Goal: Book appointment/travel/reservation

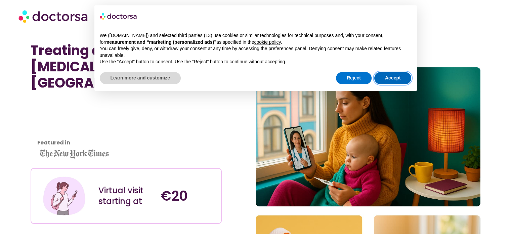
click at [389, 79] on button "Accept" at bounding box center [392, 78] width 37 height 12
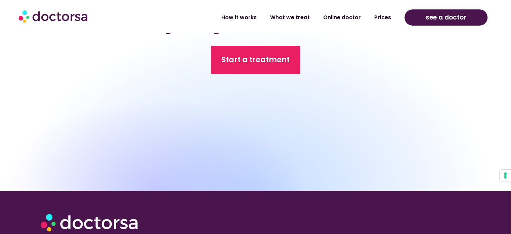
scroll to position [3267, 0]
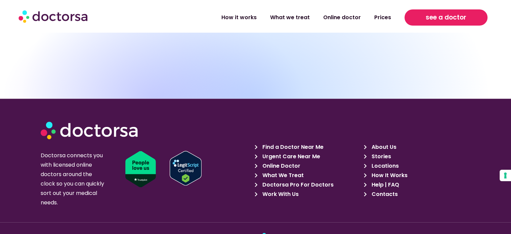
click at [433, 14] on span "see a doctor" at bounding box center [446, 17] width 41 height 11
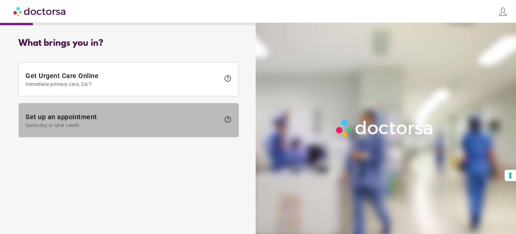
click at [216, 115] on span "Set up an appointment Same day or later needs" at bounding box center [123, 120] width 195 height 15
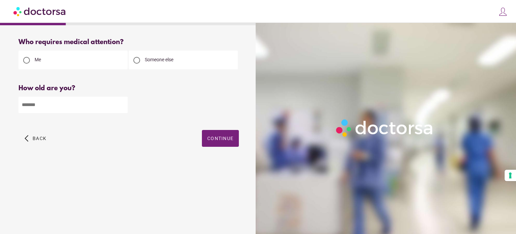
click at [145, 61] on span "Someone else" at bounding box center [159, 59] width 29 height 5
click at [105, 102] on input "number" at bounding box center [72, 104] width 109 height 16
type input "**"
click at [207, 142] on span "button" at bounding box center [220, 138] width 37 height 17
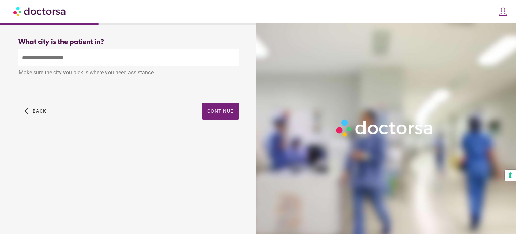
click at [82, 72] on div "Make sure the city you pick is where you need assistance." at bounding box center [128, 73] width 220 height 15
click at [77, 59] on input "text" at bounding box center [128, 57] width 220 height 16
drag, startPoint x: 108, startPoint y: 41, endPoint x: 0, endPoint y: 43, distance: 107.5
click at [0, 43] on div "What brings you in? Get Urgent Care Online Immediate primary care, 24/7 help Se…" at bounding box center [258, 109] width 516 height 218
copy div "What city is the patient in?"
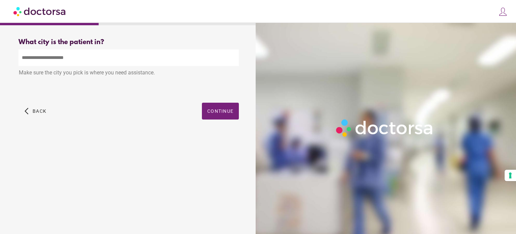
click at [87, 76] on div "Make sure the city you pick is where you need assistance." at bounding box center [128, 73] width 220 height 15
click at [86, 54] on input "text" at bounding box center [128, 57] width 220 height 16
type input "*"
click at [78, 59] on input "*" at bounding box center [128, 57] width 220 height 16
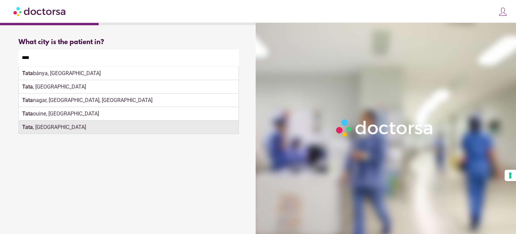
click at [123, 128] on div "[GEOGRAPHIC_DATA] , [GEOGRAPHIC_DATA]" at bounding box center [129, 126] width 220 height 13
type input "**********"
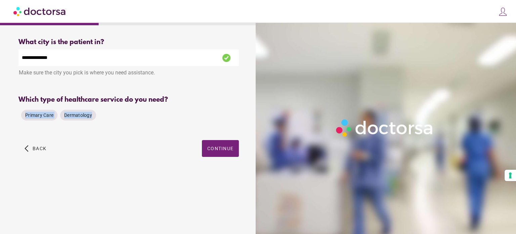
drag, startPoint x: 95, startPoint y: 115, endPoint x: 5, endPoint y: 116, distance: 89.4
click at [5, 116] on div "**********" at bounding box center [128, 105] width 251 height 144
copy div "Primary Care Dermatology"
click at [87, 112] on div "Dermatology" at bounding box center [78, 115] width 36 height 11
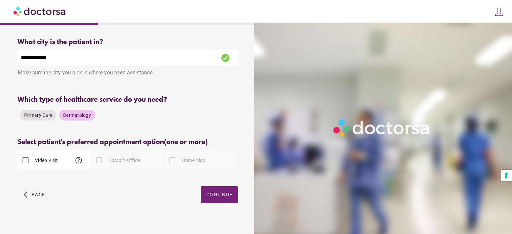
click at [131, 162] on label "Doctor's Office" at bounding box center [123, 160] width 33 height 7
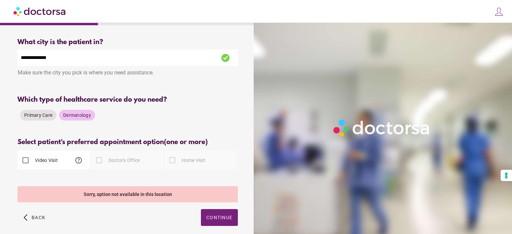
click at [56, 159] on label "Video Visit" at bounding box center [46, 160] width 24 height 7
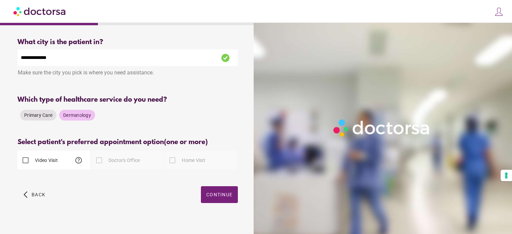
scroll to position [7, 0]
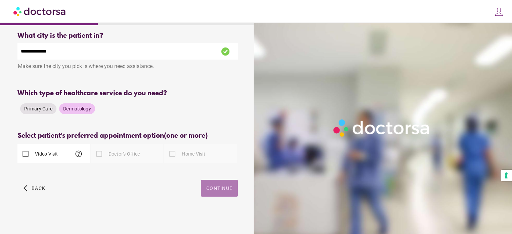
click at [231, 184] on span "button" at bounding box center [219, 187] width 37 height 17
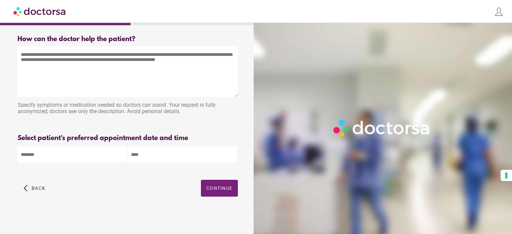
scroll to position [0, 0]
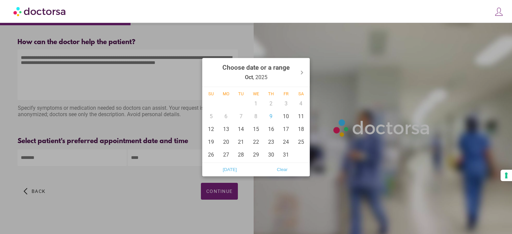
click at [116, 161] on body "**********" at bounding box center [256, 118] width 512 height 237
click at [225, 141] on div "20" at bounding box center [226, 141] width 15 height 13
type input "******"
click at [148, 158] on div at bounding box center [256, 117] width 512 height 234
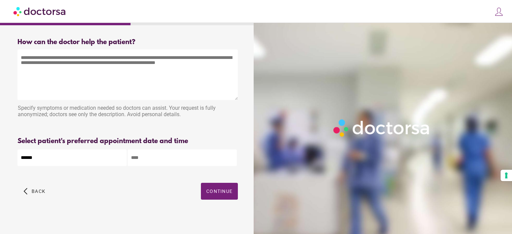
click at [153, 157] on input "text" at bounding box center [182, 157] width 109 height 16
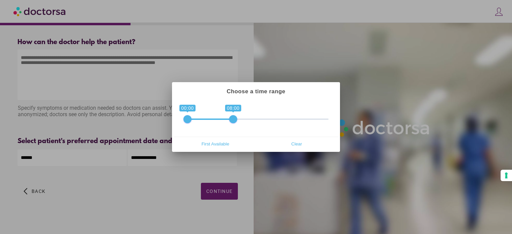
drag, startPoint x: 327, startPoint y: 120, endPoint x: 238, endPoint y: 128, distance: 89.4
click at [238, 128] on div "**********" at bounding box center [255, 117] width 165 height 37
click at [234, 145] on span "First Available" at bounding box center [215, 143] width 77 height 10
type input "**********"
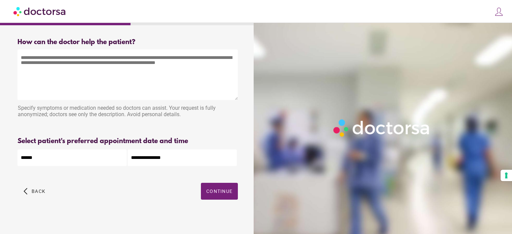
click at [197, 157] on input "**********" at bounding box center [182, 157] width 109 height 16
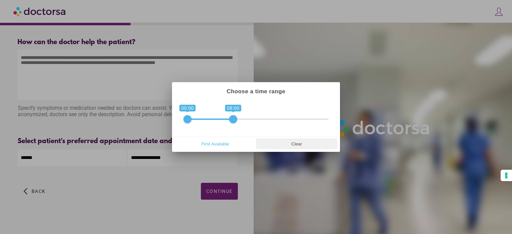
click at [285, 139] on span "Clear" at bounding box center [296, 143] width 77 height 10
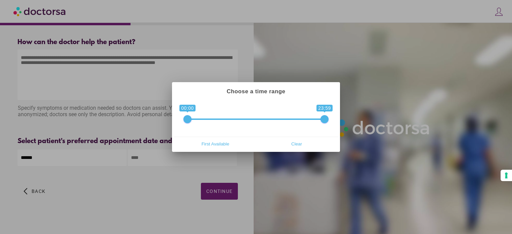
click at [208, 190] on div at bounding box center [256, 117] width 512 height 234
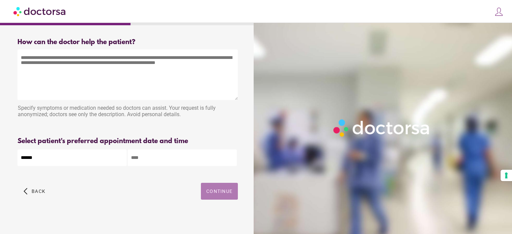
click at [208, 190] on span "Continue" at bounding box center [219, 190] width 26 height 5
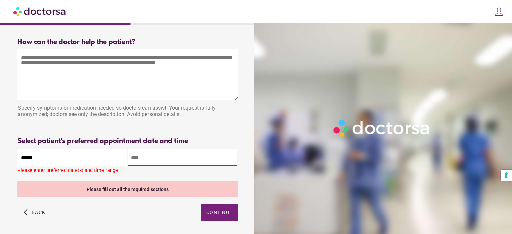
click at [180, 160] on input "text" at bounding box center [182, 157] width 109 height 16
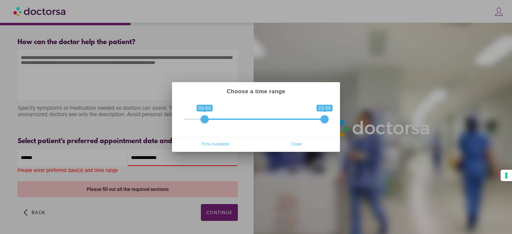
type input "**********"
drag, startPoint x: 184, startPoint y: 118, endPoint x: 233, endPoint y: 117, distance: 49.1
click at [233, 117] on span "0 1 09:00 23:59 09:00 — 23:59" at bounding box center [255, 114] width 145 height 17
click at [190, 204] on div at bounding box center [256, 117] width 512 height 234
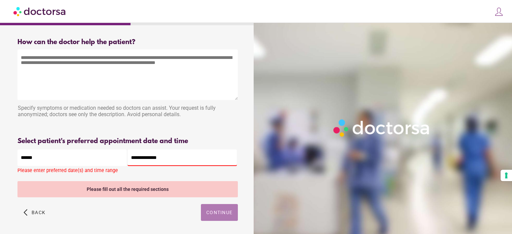
click at [208, 213] on span "Continue" at bounding box center [219, 211] width 26 height 5
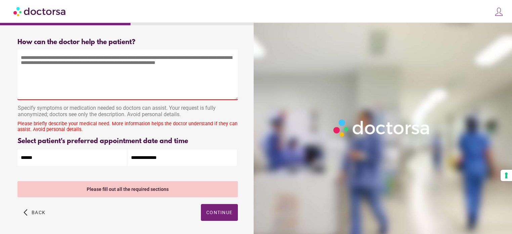
click at [129, 91] on textarea at bounding box center [127, 74] width 220 height 50
drag, startPoint x: 22, startPoint y: 55, endPoint x: 169, endPoint y: 65, distance: 147.5
click at [169, 65] on textarea at bounding box center [127, 74] width 220 height 50
drag, startPoint x: 169, startPoint y: 65, endPoint x: 54, endPoint y: 62, distance: 115.0
click at [54, 62] on textarea at bounding box center [127, 74] width 220 height 50
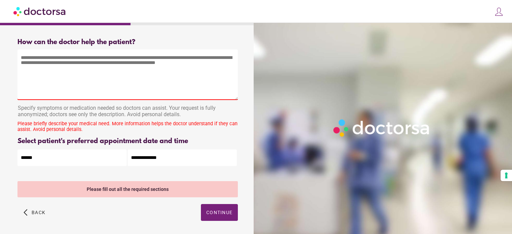
click at [66, 104] on div "Specify symptoms or medication needed so doctors can assist. Your request is fu…" at bounding box center [127, 111] width 220 height 21
